Goal: Information Seeking & Learning: Learn about a topic

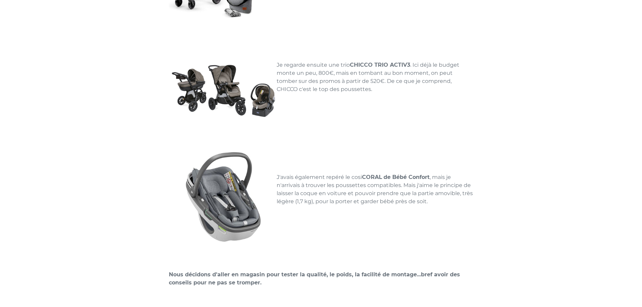
scroll to position [337, 0]
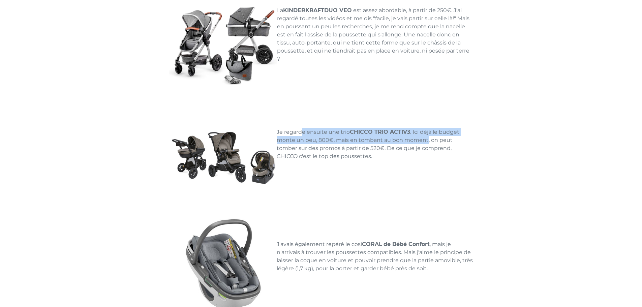
drag, startPoint x: 301, startPoint y: 132, endPoint x: 426, endPoint y: 142, distance: 125.3
click at [426, 142] on p "Je regarde ensuite une trio CHICCO TRIO ACTIV3 . Ici déjà le budget monte un pe…" at bounding box center [321, 144] width 304 height 32
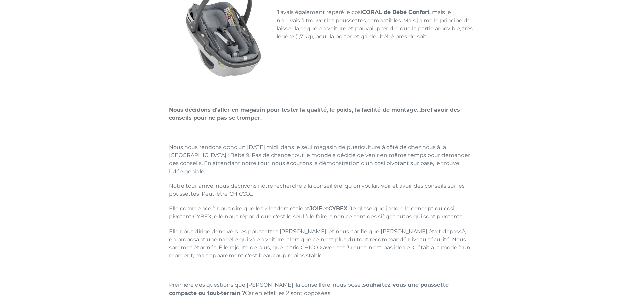
scroll to position [640, 0]
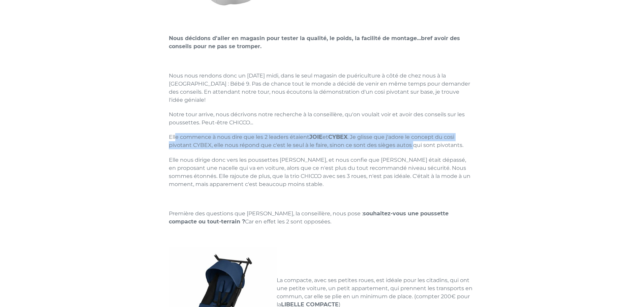
drag, startPoint x: 175, startPoint y: 130, endPoint x: 413, endPoint y: 138, distance: 237.3
click at [413, 138] on p "Elle commence à nous dire que les 2 leaders étaient [PERSON_NAME] et [PERSON_NA…" at bounding box center [321, 141] width 304 height 16
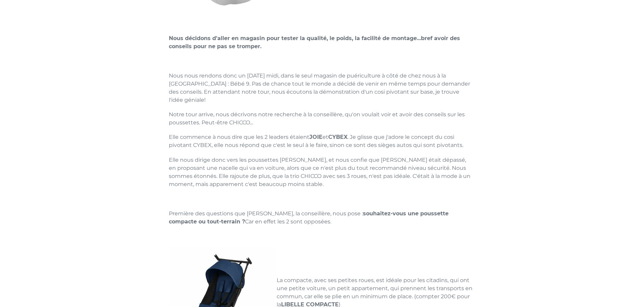
click at [211, 159] on p "Elle nous dirige donc vers les poussettes [PERSON_NAME], et nous confie que [PE…" at bounding box center [321, 172] width 304 height 32
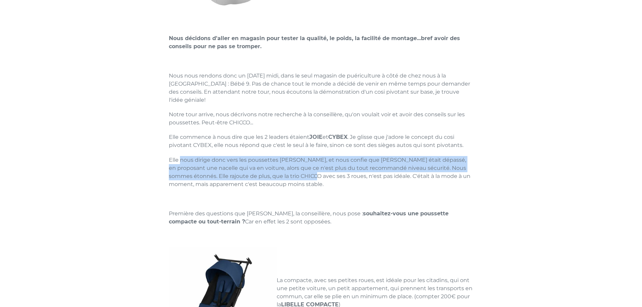
drag, startPoint x: 190, startPoint y: 148, endPoint x: 308, endPoint y: 166, distance: 119.4
click at [308, 166] on p "Elle nous dirige donc vers les poussettes [PERSON_NAME], et nous confie que [PE…" at bounding box center [321, 172] width 304 height 32
click at [311, 162] on p "Elle nous dirige donc vers les poussettes [PERSON_NAME], et nous confie que [PE…" at bounding box center [321, 172] width 304 height 32
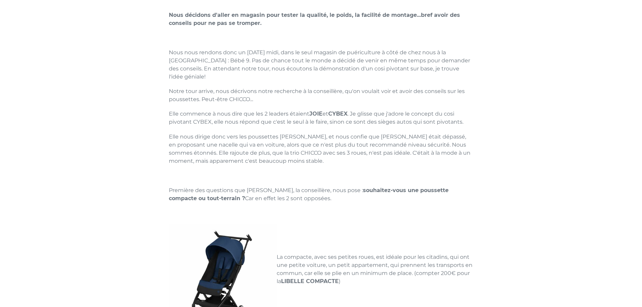
scroll to position [674, 0]
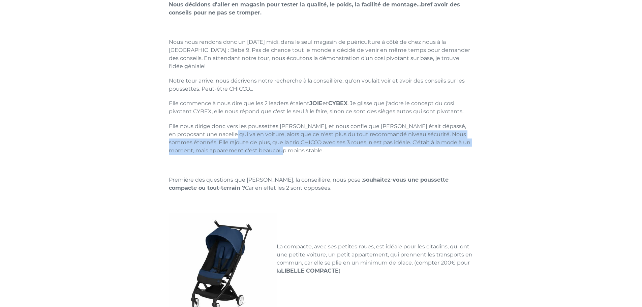
drag, startPoint x: 278, startPoint y: 125, endPoint x: 285, endPoint y: 145, distance: 20.5
click at [285, 145] on p "Elle nous dirige donc vers les poussettes [PERSON_NAME], et nous confie que [PE…" at bounding box center [321, 138] width 304 height 32
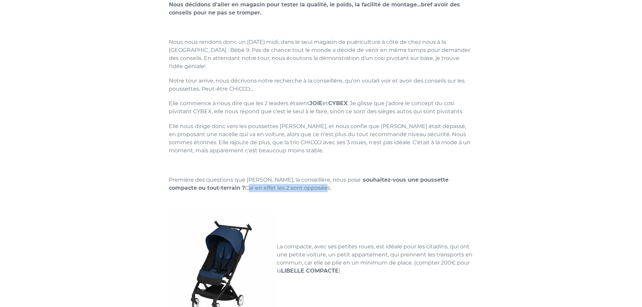
drag, startPoint x: 242, startPoint y: 175, endPoint x: 289, endPoint y: 180, distance: 47.4
click at [289, 180] on p "Première des questions que [PERSON_NAME], la conseillère, nous pose : souhaitez…" at bounding box center [321, 184] width 304 height 16
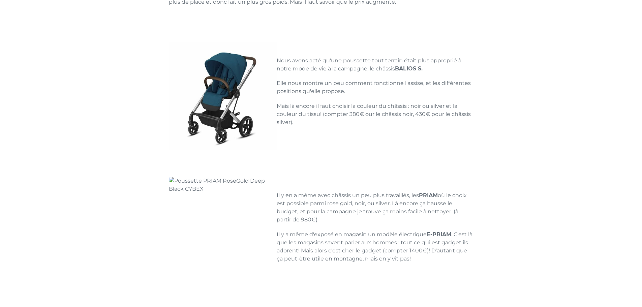
scroll to position [1011, 0]
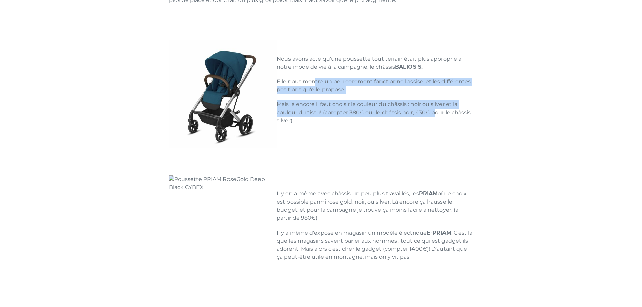
drag, startPoint x: 316, startPoint y: 72, endPoint x: 433, endPoint y: 107, distance: 122.0
click at [433, 107] on p "Mais là encore il faut choisir la couleur du châssis : noir ou silver et la cou…" at bounding box center [321, 112] width 304 height 24
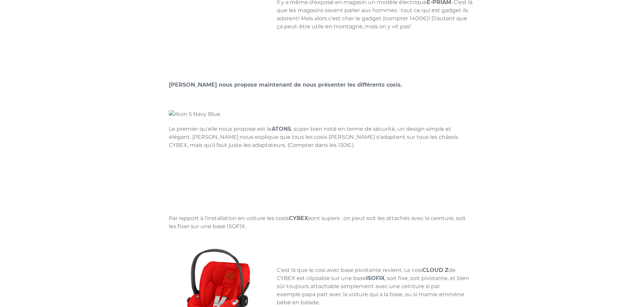
scroll to position [1246, 0]
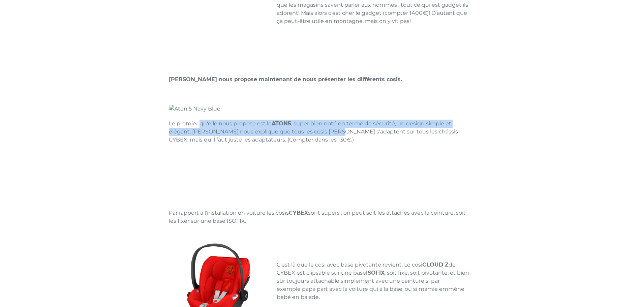
drag, startPoint x: 201, startPoint y: 113, endPoint x: 337, endPoint y: 125, distance: 136.3
click at [337, 125] on p "Le premier qu'elle nous propose est le ATON5 , super bien noté en terme de sécu…" at bounding box center [321, 132] width 304 height 24
click at [337, 125] on span ", super bien noté en terme de sécurité, un design simple et élégant. [PERSON_NA…" at bounding box center [313, 131] width 289 height 23
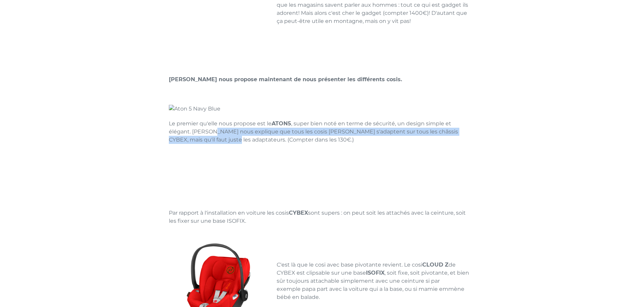
drag, startPoint x: 215, startPoint y: 126, endPoint x: 221, endPoint y: 131, distance: 8.2
click at [221, 131] on span ", super bien noté en terme de sécurité, un design simple et élégant. [PERSON_NA…" at bounding box center [313, 131] width 289 height 23
click at [221, 130] on span ", super bien noté en terme de sécurité, un design simple et élégant. [PERSON_NA…" at bounding box center [313, 131] width 289 height 23
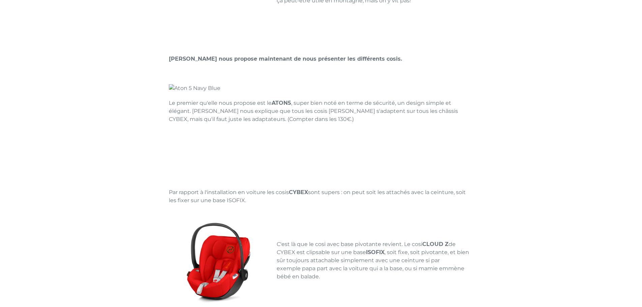
scroll to position [1314, 0]
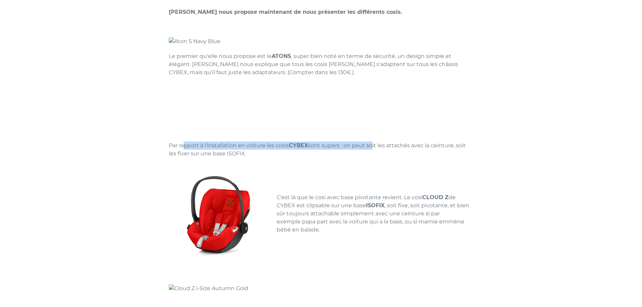
drag, startPoint x: 184, startPoint y: 135, endPoint x: 372, endPoint y: 137, distance: 187.6
click at [372, 141] on p "Par rapport à l'installation en voiture les cosis CYBEX sont supers : on peut s…" at bounding box center [321, 149] width 304 height 16
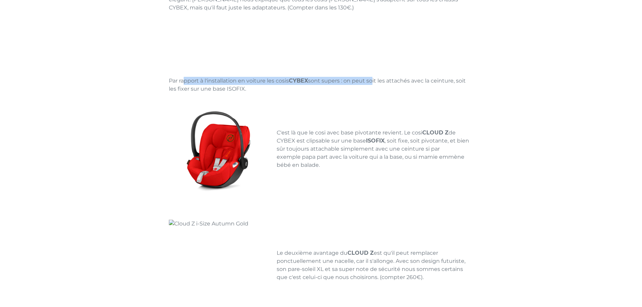
scroll to position [1381, 0]
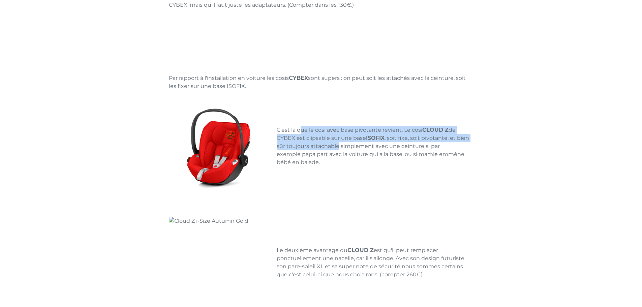
drag, startPoint x: 336, startPoint y: 126, endPoint x: 339, endPoint y: 135, distance: 9.6
click at [339, 135] on p "C'est là que le cosi avec base pivotante revient. Le cosi CLOUD Z de CYBEX est …" at bounding box center [321, 146] width 304 height 40
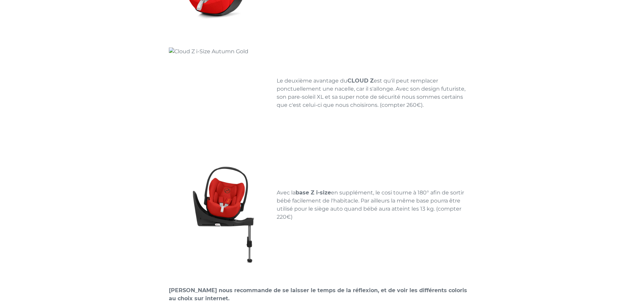
scroll to position [1583, 0]
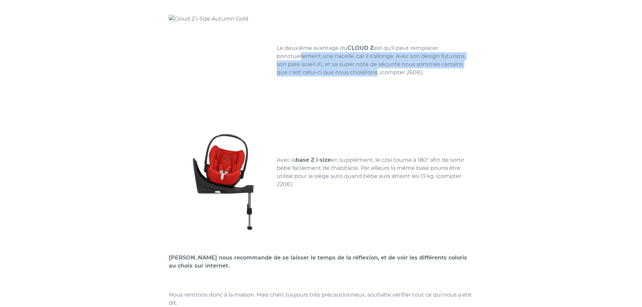
drag, startPoint x: 298, startPoint y: 47, endPoint x: 375, endPoint y: 65, distance: 78.8
click at [375, 65] on p "Le deuxième avantage du CLOUD Z est qu'il peut remplacer ponctuellement une nac…" at bounding box center [321, 60] width 304 height 32
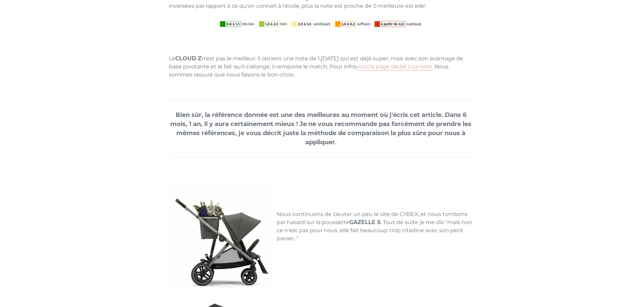
scroll to position [2055, 0]
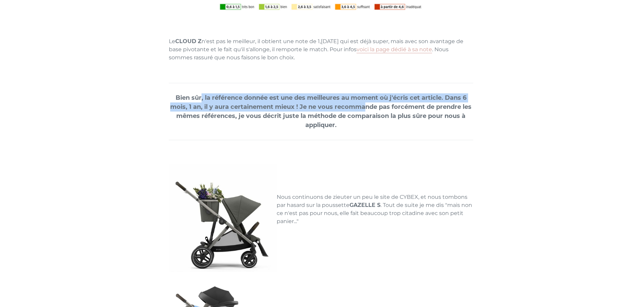
drag, startPoint x: 219, startPoint y: 92, endPoint x: 366, endPoint y: 102, distance: 147.5
click at [366, 102] on p "Bien sûr, la référence donnée est une des meilleures au moment où j'écris cet a…" at bounding box center [321, 111] width 304 height 36
click at [366, 102] on strong "Bien sûr, la référence donnée est une des meilleures au moment où j'écris cet a…" at bounding box center [320, 111] width 301 height 35
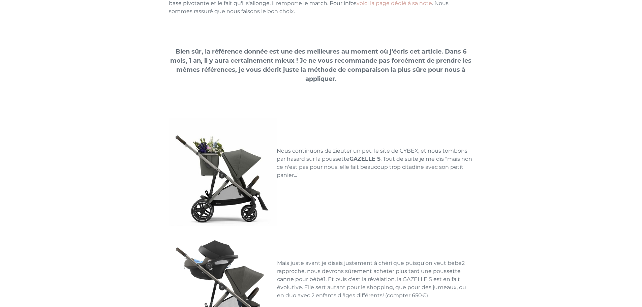
scroll to position [2189, 0]
